Goal: Task Accomplishment & Management: Complete application form

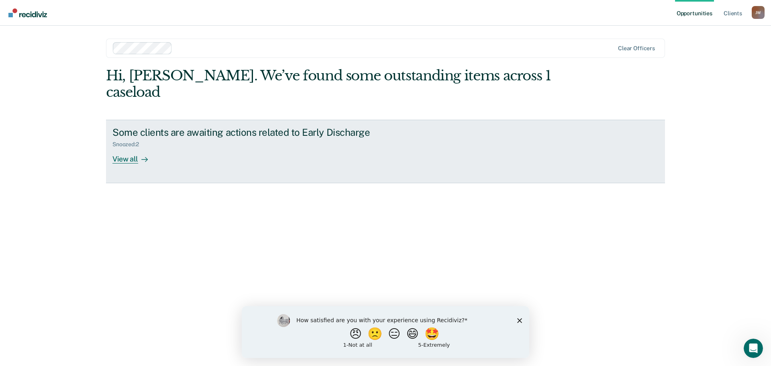
click at [122, 148] on div "View all" at bounding box center [134, 156] width 45 height 16
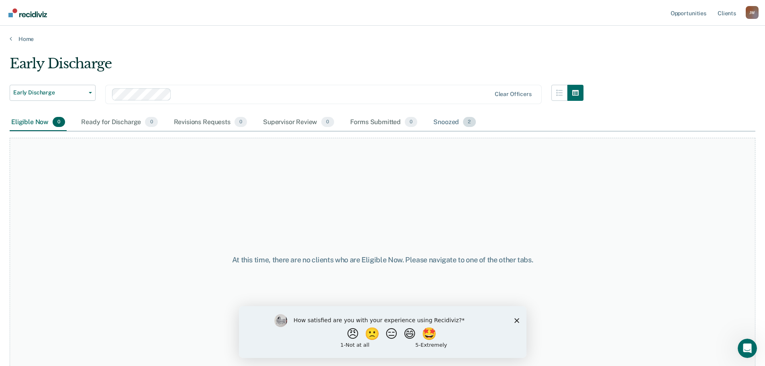
click at [448, 121] on div "Snoozed 2" at bounding box center [453, 123] width 45 height 18
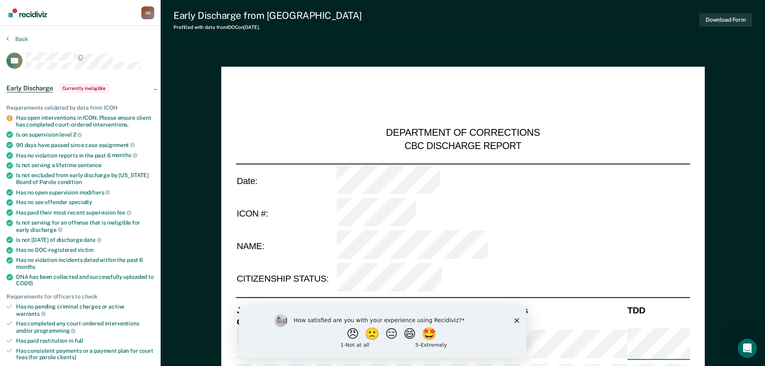
type textarea "x"
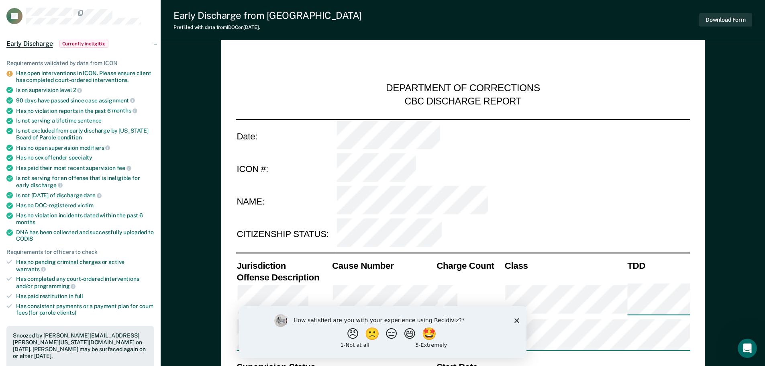
scroll to position [120, 0]
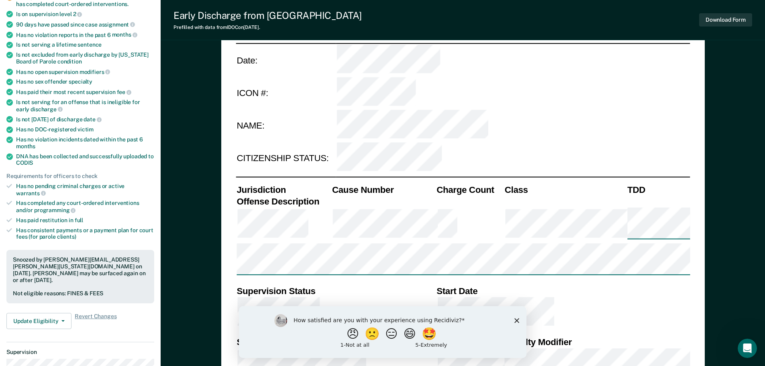
click at [516, 320] on polygon "Close survey" at bounding box center [516, 319] width 5 height 5
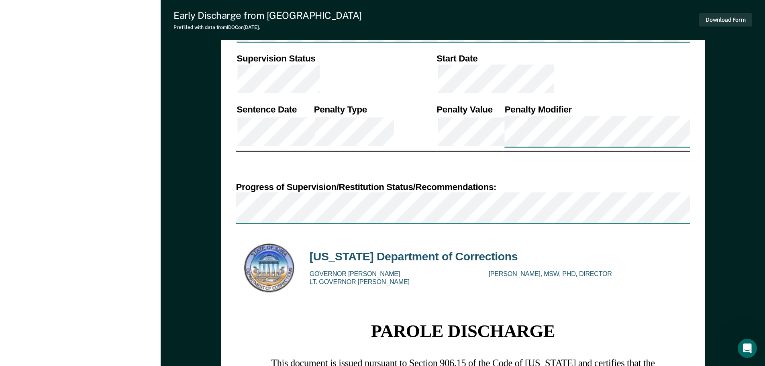
scroll to position [997, 0]
